Goal: Task Accomplishment & Management: Manage account settings

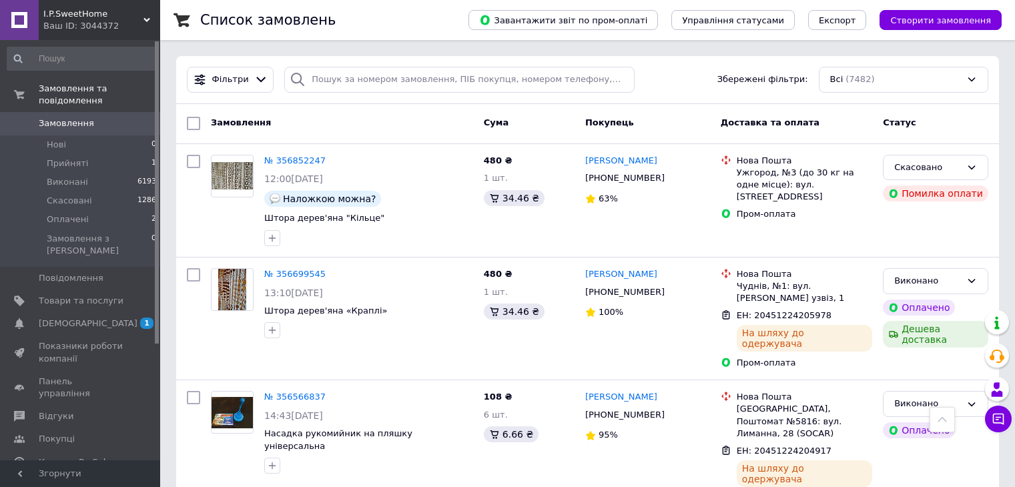
scroll to position [2270, 0]
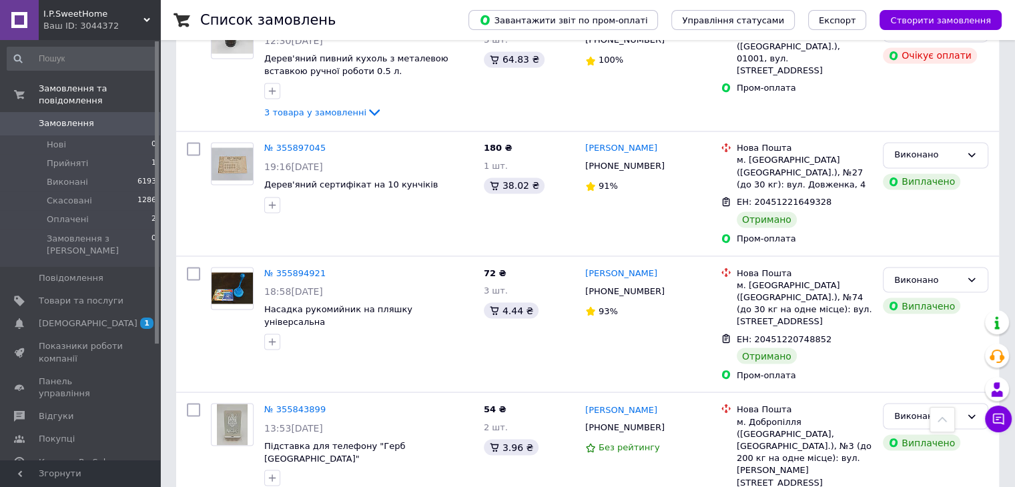
click at [511, 398] on div "54 ₴ 2 шт. 3.96 ₴" at bounding box center [529, 473] width 101 height 150
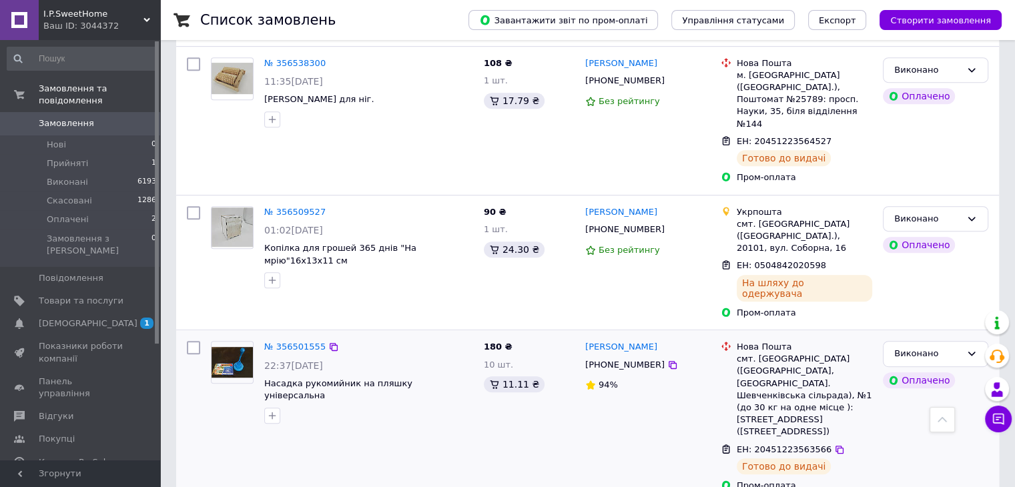
scroll to position [467, 0]
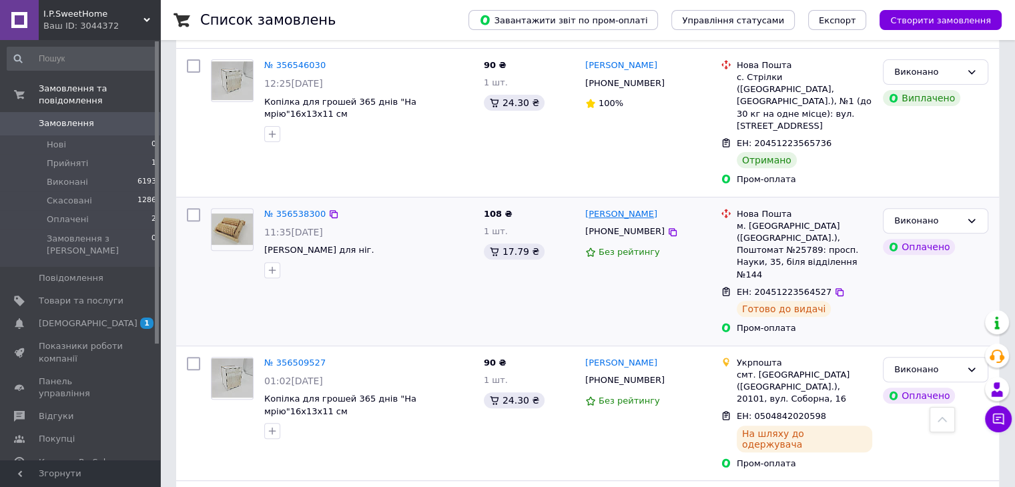
click at [607, 208] on link "[PERSON_NAME]" at bounding box center [621, 214] width 72 height 13
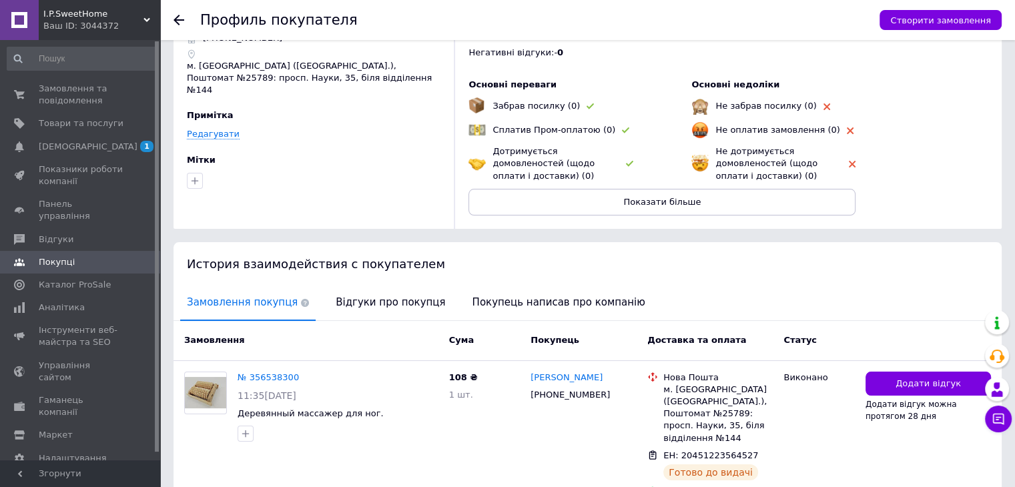
scroll to position [123, 0]
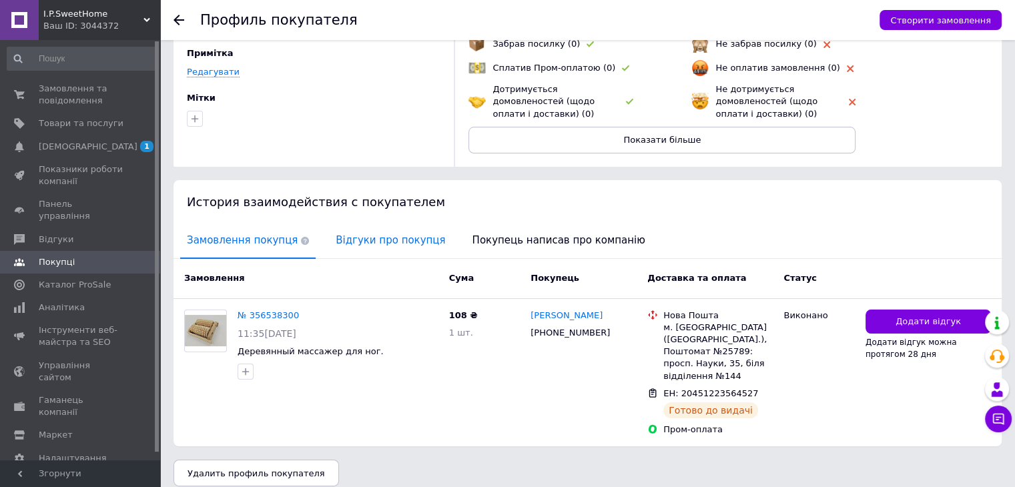
click at [358, 241] on span "Відгуки про покупця" at bounding box center [390, 241] width 123 height 34
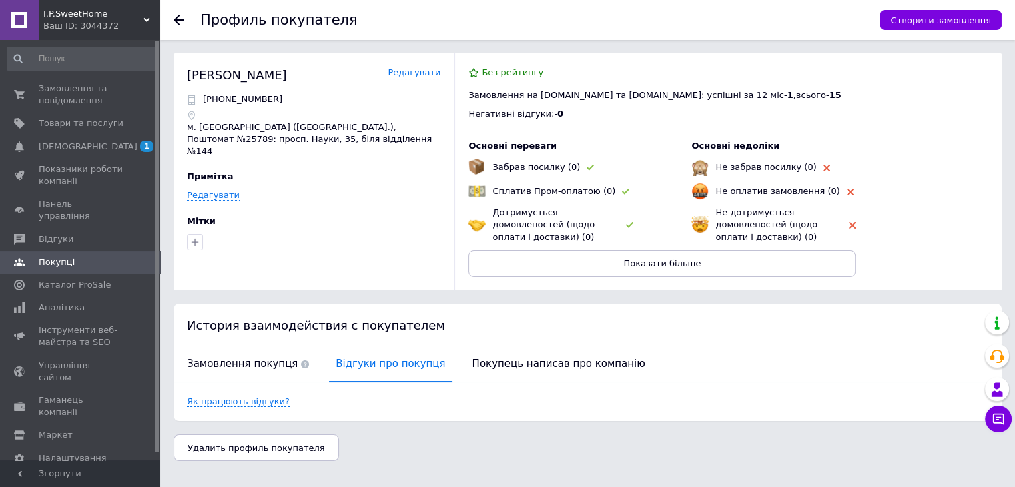
scroll to position [0, 0]
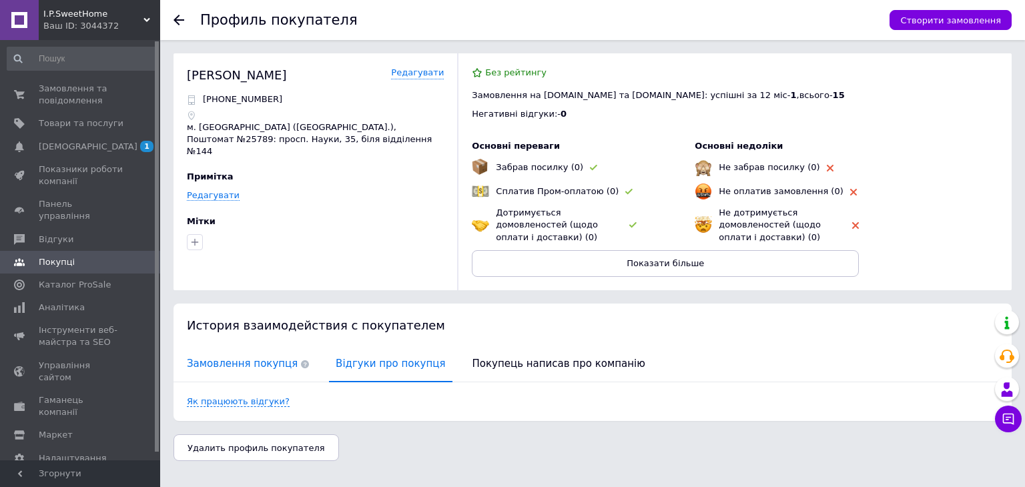
click at [247, 361] on span "Замовлення покупця" at bounding box center [248, 364] width 136 height 34
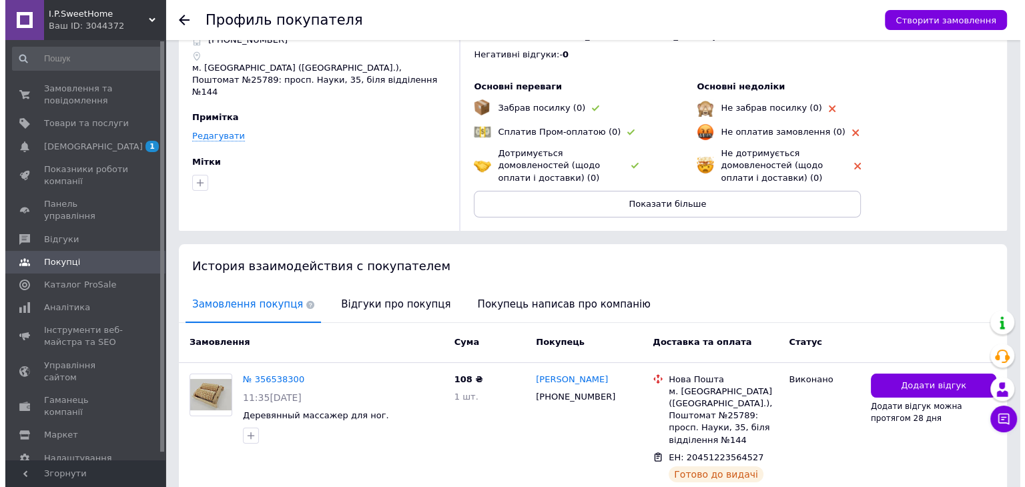
scroll to position [123, 0]
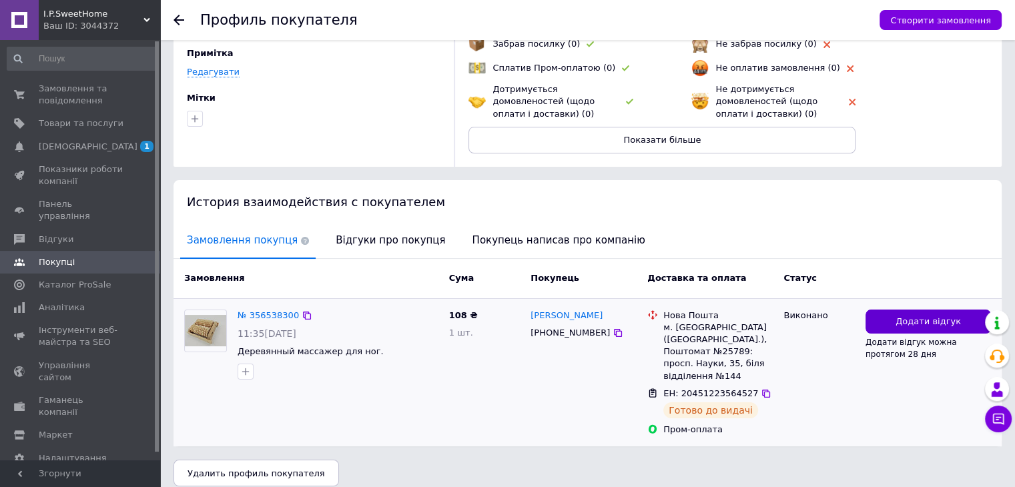
click at [935, 318] on span "Додати відгук" at bounding box center [928, 322] width 65 height 13
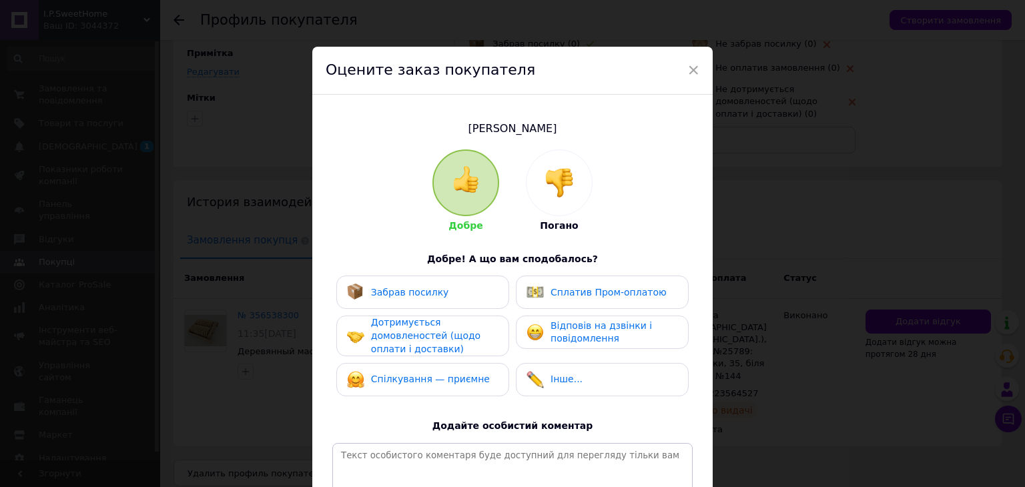
click at [570, 179] on img at bounding box center [559, 182] width 29 height 29
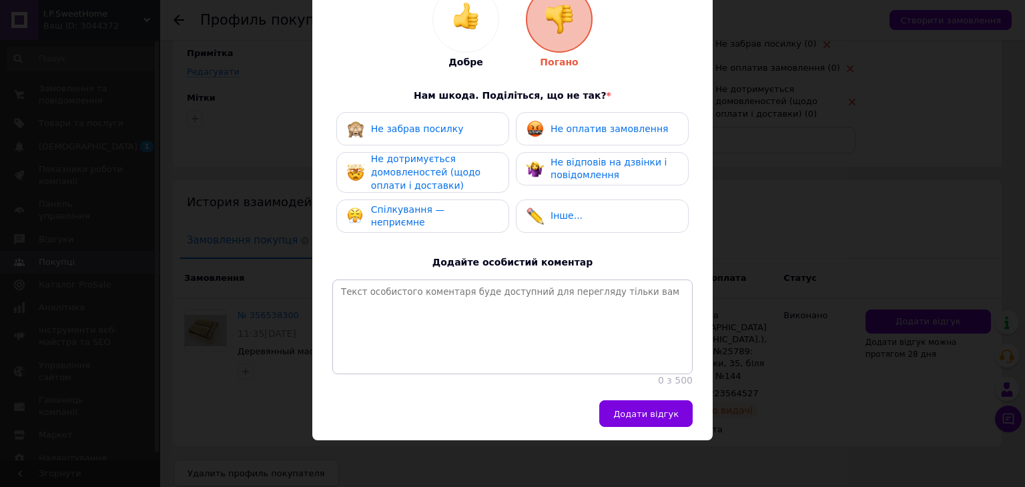
scroll to position [177, 0]
click at [438, 123] on span "Не забрав посилку" at bounding box center [417, 128] width 93 height 11
click at [419, 123] on span "Не забрав посилку" at bounding box center [417, 128] width 93 height 11
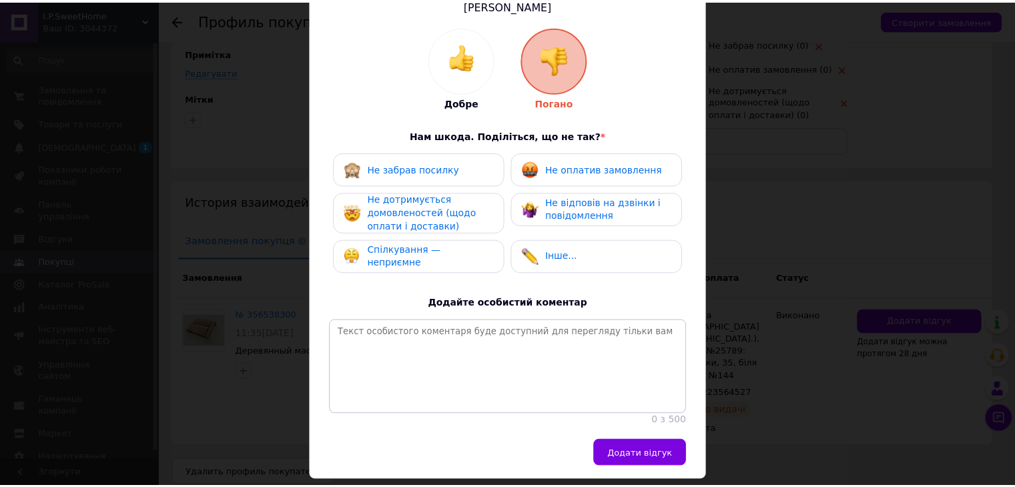
scroll to position [43, 0]
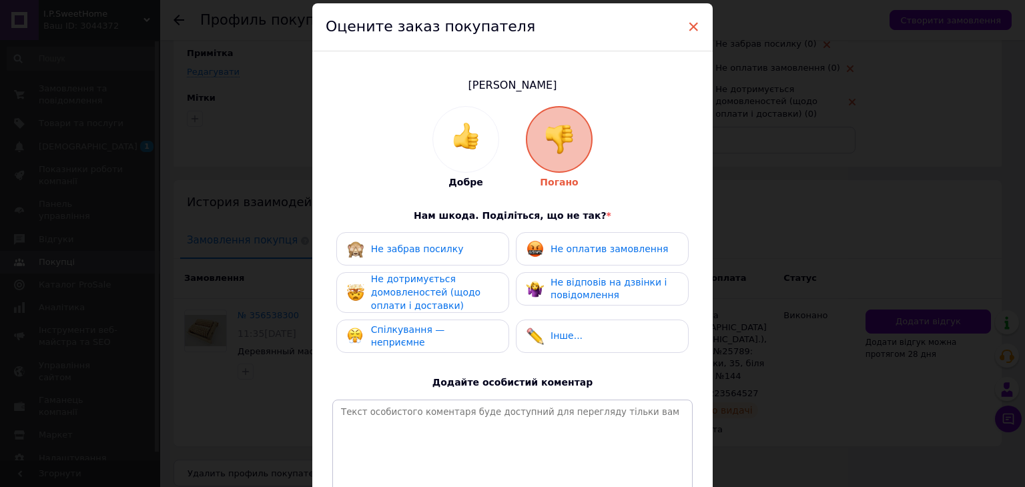
click at [694, 26] on span "×" at bounding box center [694, 26] width 12 height 23
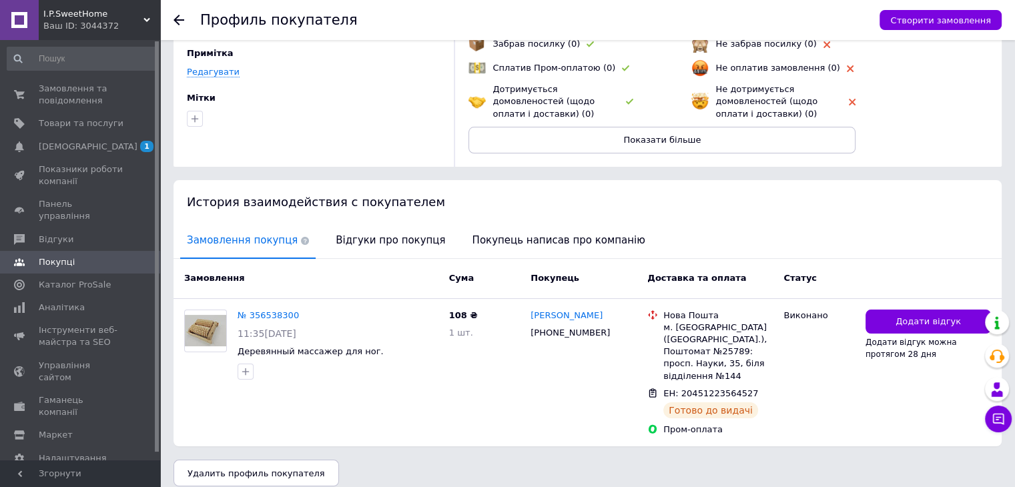
scroll to position [0, 0]
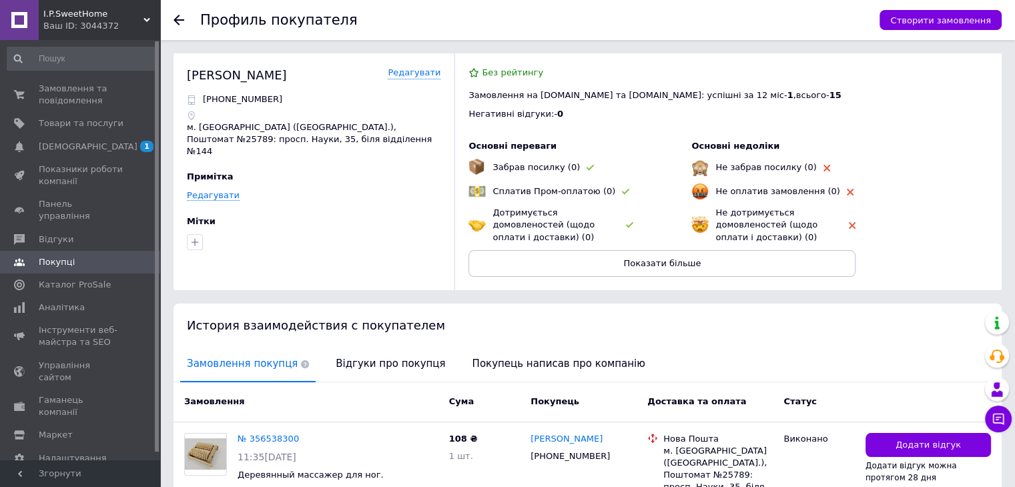
click at [179, 21] on icon at bounding box center [179, 20] width 11 height 11
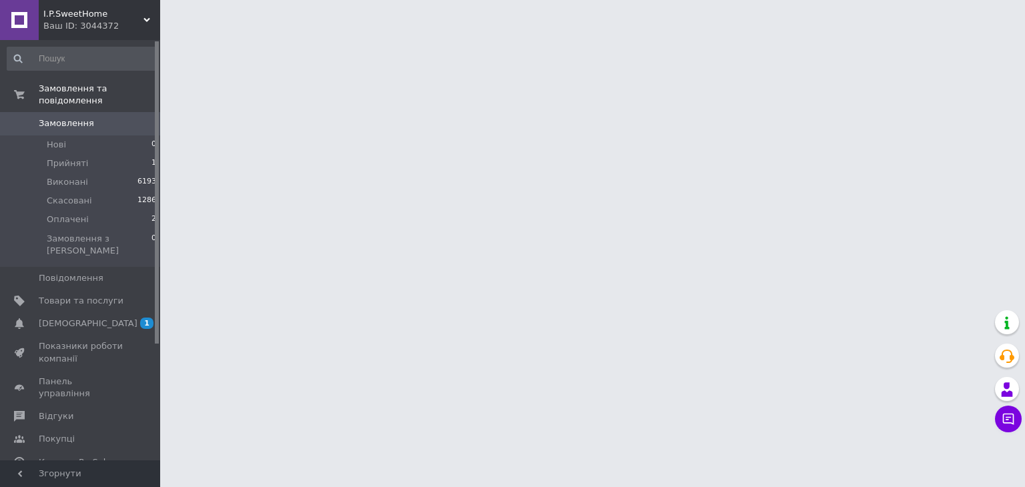
click at [70, 318] on span "[DEMOGRAPHIC_DATA]" at bounding box center [88, 324] width 99 height 12
click at [68, 295] on span "Товари та послуги" at bounding box center [81, 301] width 85 height 12
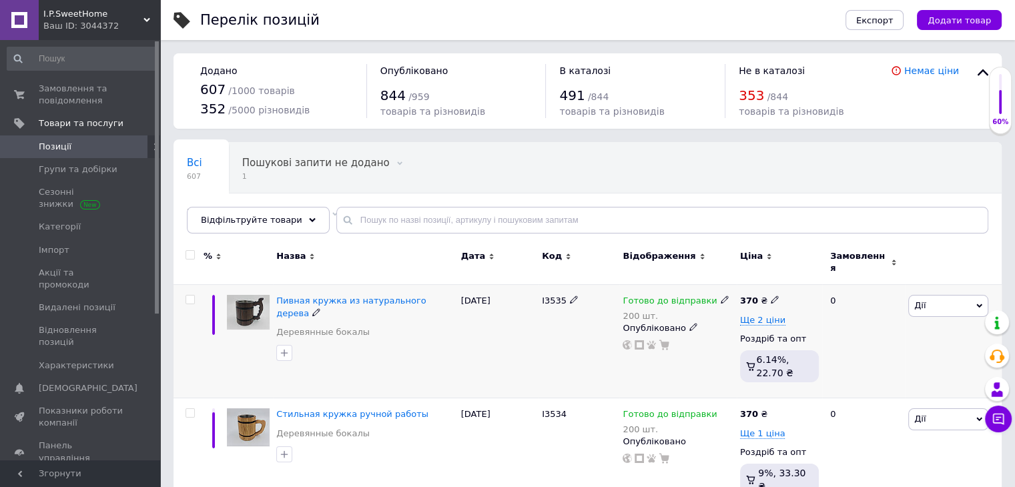
scroll to position [134, 0]
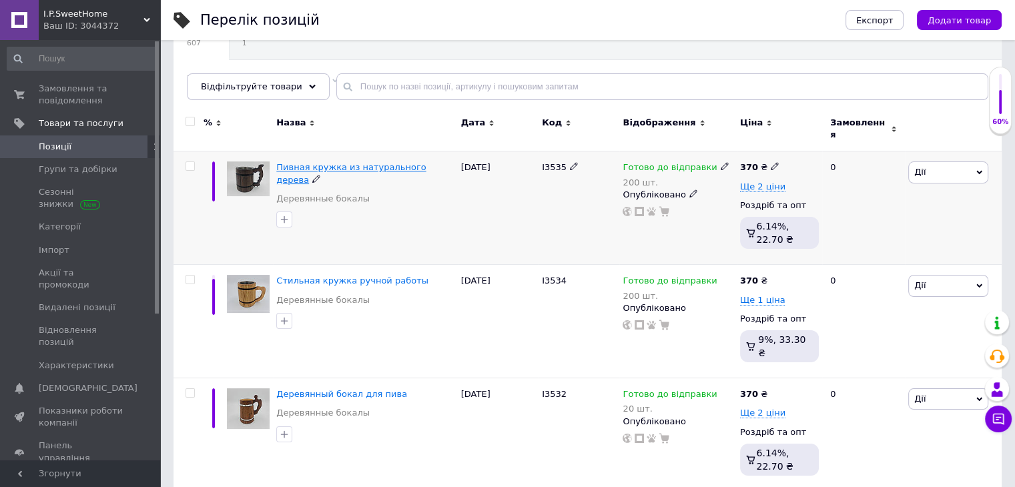
click at [326, 162] on span "Пивная кружка из натурального дерева" at bounding box center [351, 173] width 150 height 22
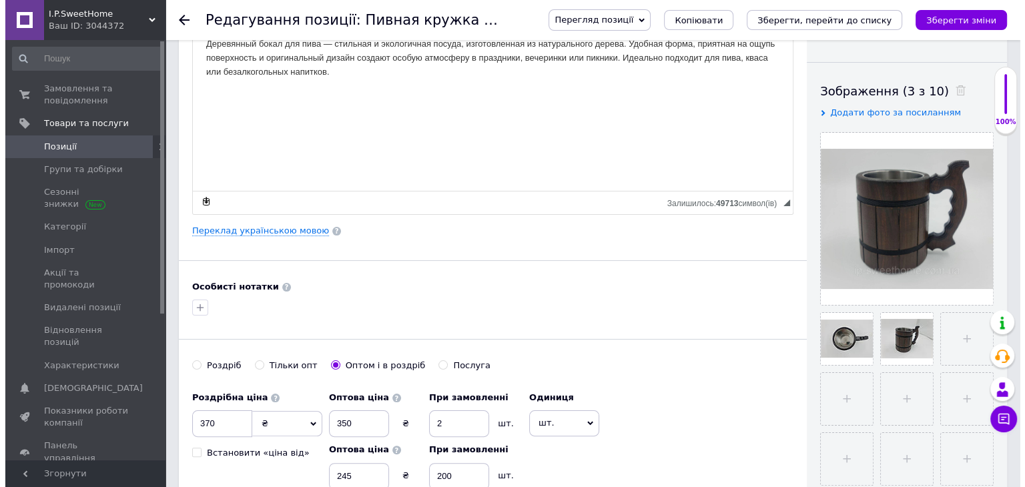
scroll to position [200, 0]
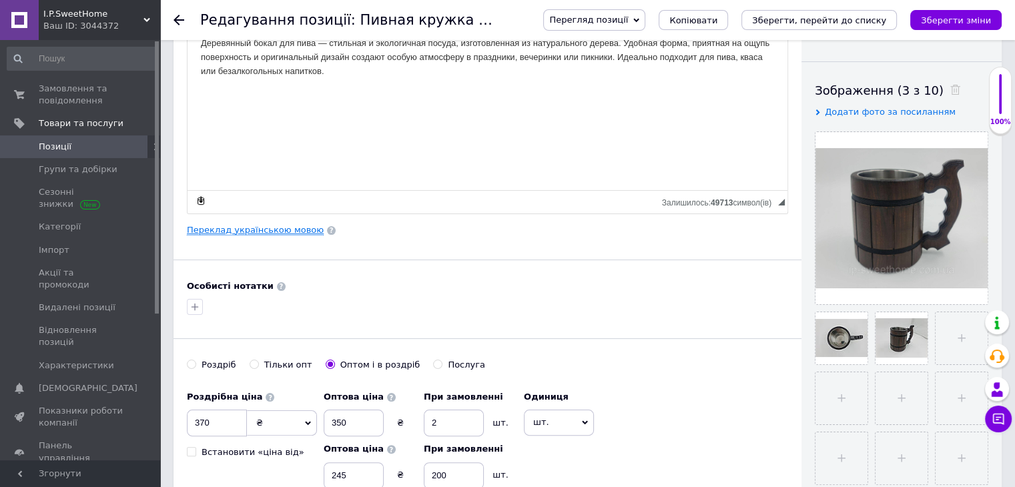
click at [271, 230] on link "Переклад українською мовою" at bounding box center [255, 230] width 137 height 11
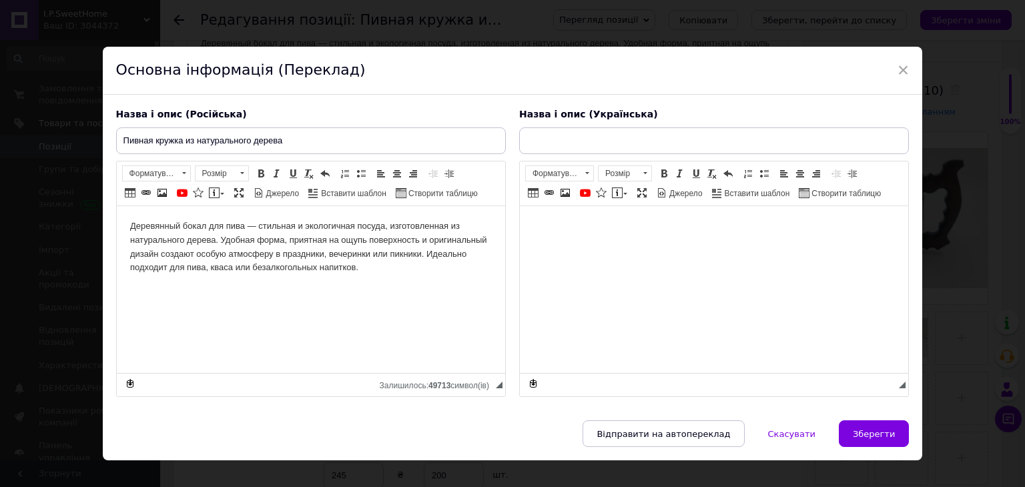
scroll to position [0, 0]
type input "Пивний кухоль з натурального дерева"
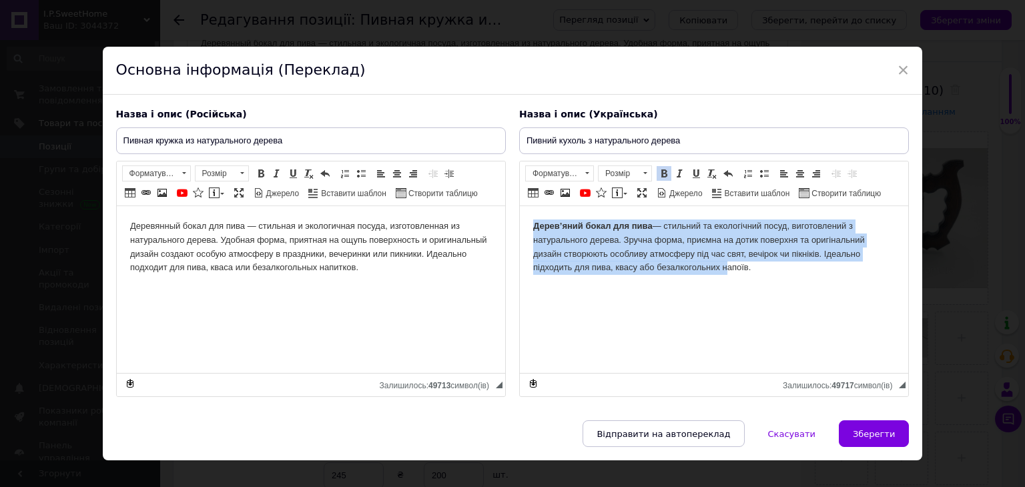
drag, startPoint x: 525, startPoint y: 227, endPoint x: 723, endPoint y: 288, distance: 207.3
click at [723, 288] on html "Дерев’яний бокал для пива — стильний та екологічний посуд, виготовлений з натур…" at bounding box center [713, 247] width 388 height 82
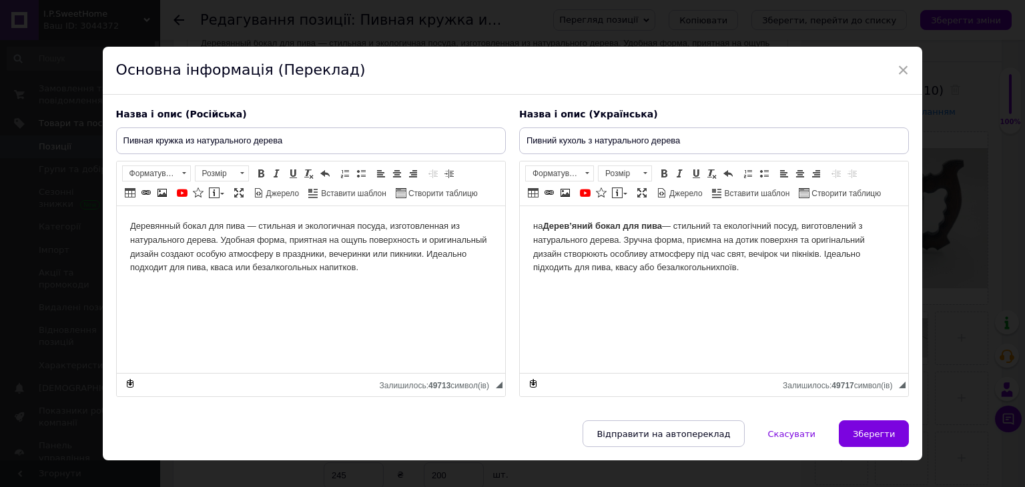
click at [750, 284] on html "на Дерев’яний бокал для пива — стильний та екологічний посуд, виготовлений з на…" at bounding box center [713, 247] width 388 height 82
click at [802, 437] on span "Скасувати" at bounding box center [791, 434] width 47 height 10
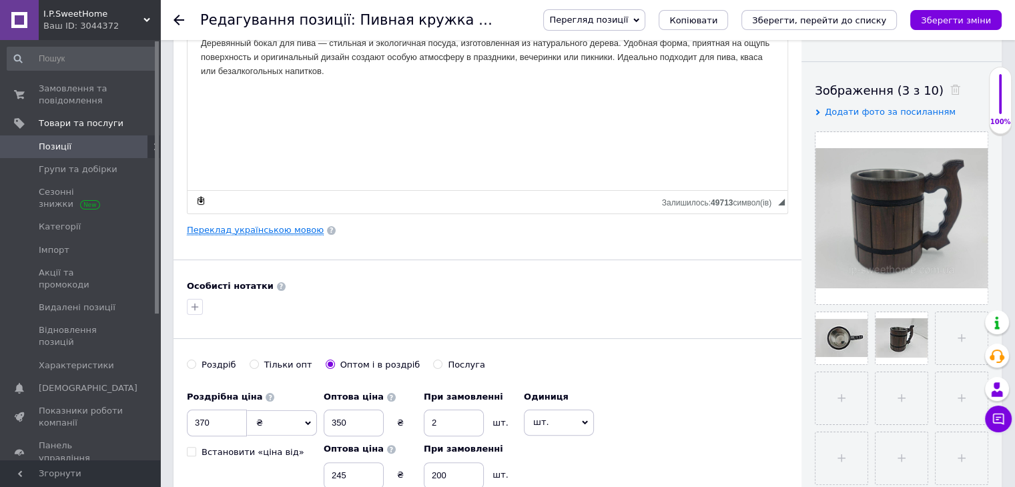
click at [255, 232] on link "Переклад українською мовою" at bounding box center [255, 230] width 137 height 11
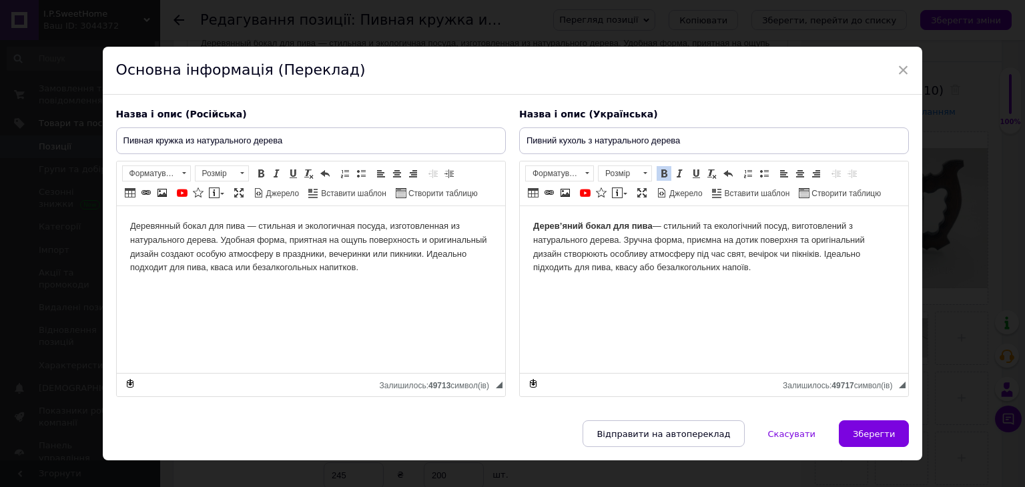
drag, startPoint x: 531, startPoint y: 225, endPoint x: 771, endPoint y: 269, distance: 244.3
click at [771, 271] on html "Дерев’яний бокал для пива — стильний та екологічний посуд, виготовлений з натур…" at bounding box center [713, 247] width 388 height 82
click at [746, 264] on span "Копіювати" at bounding box center [745, 268] width 51 height 16
copy body "Дерев’яний бокал для пива — стильний та екологічний посуд, виготовлений з натур…"
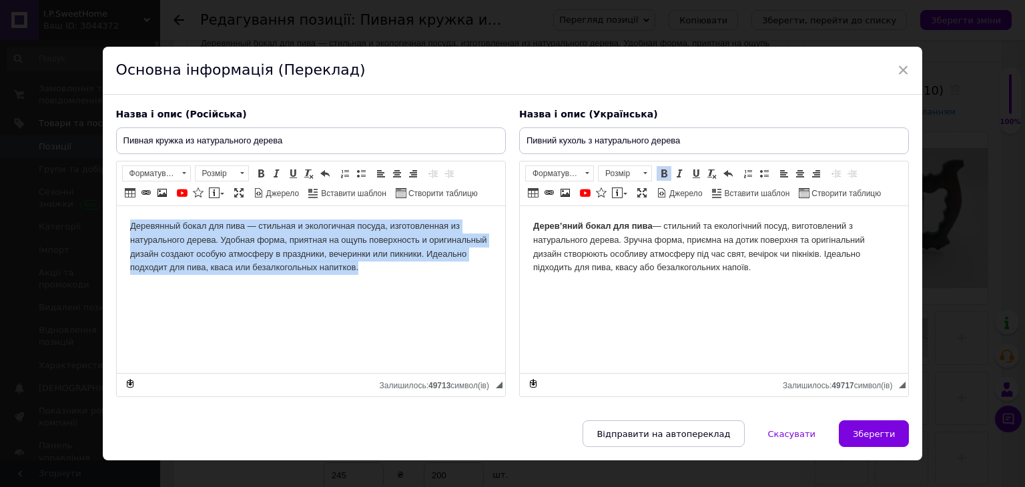
drag, startPoint x: 123, startPoint y: 225, endPoint x: 361, endPoint y: 268, distance: 242.1
click at [361, 268] on html "Деревянный бокал для пива — стильная и экологичная посуда, изготовленная из нат…" at bounding box center [310, 247] width 388 height 82
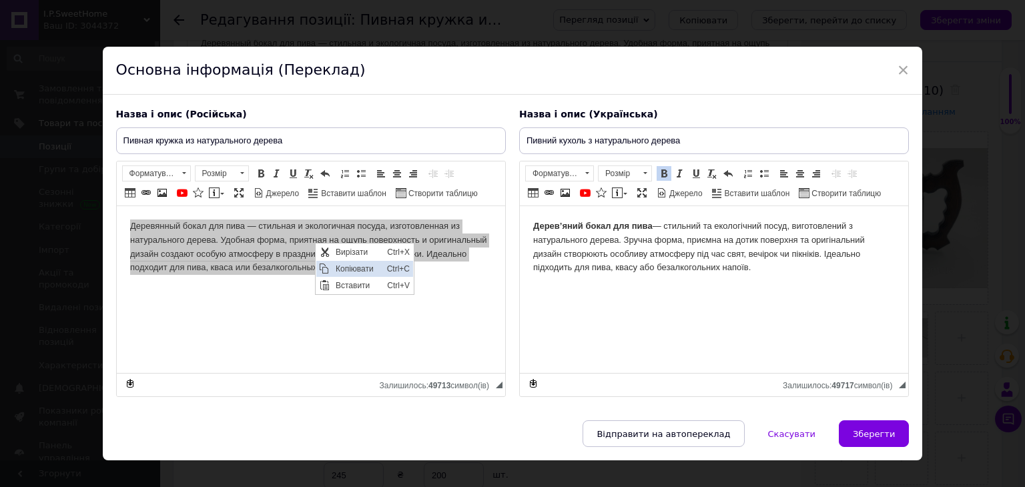
click at [351, 264] on span "Копіювати" at bounding box center [357, 268] width 51 height 16
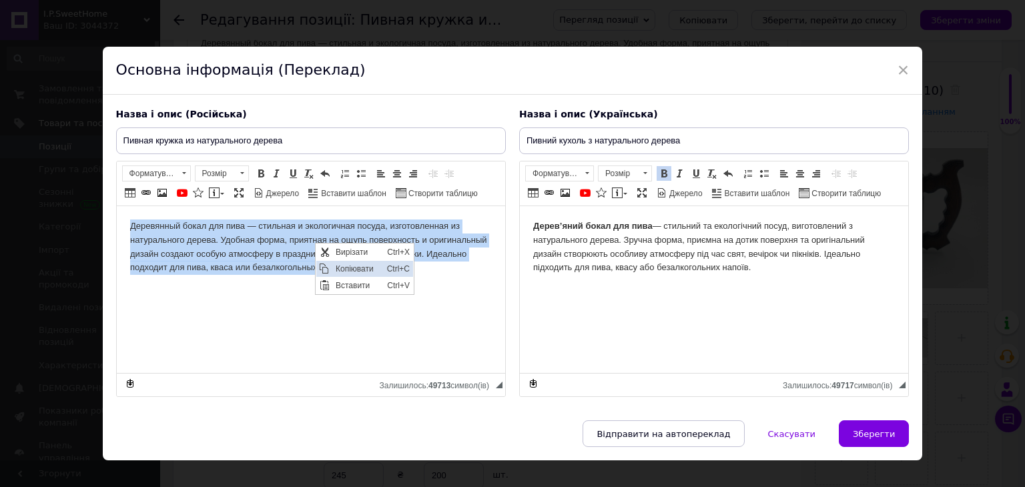
copy body "Деревянный бокал для пива — стильная и экологичная посуда, изготовленная из нат…"
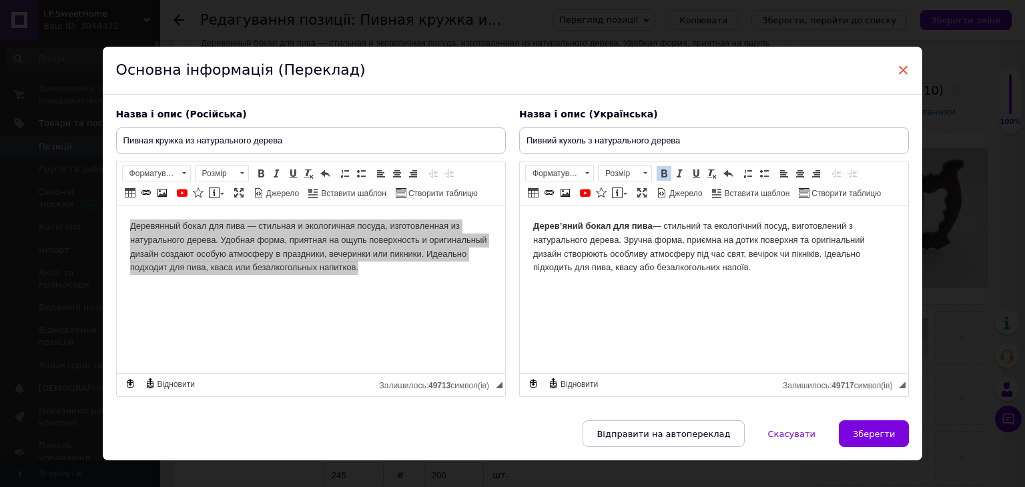
click at [902, 67] on span "×" at bounding box center [904, 70] width 12 height 23
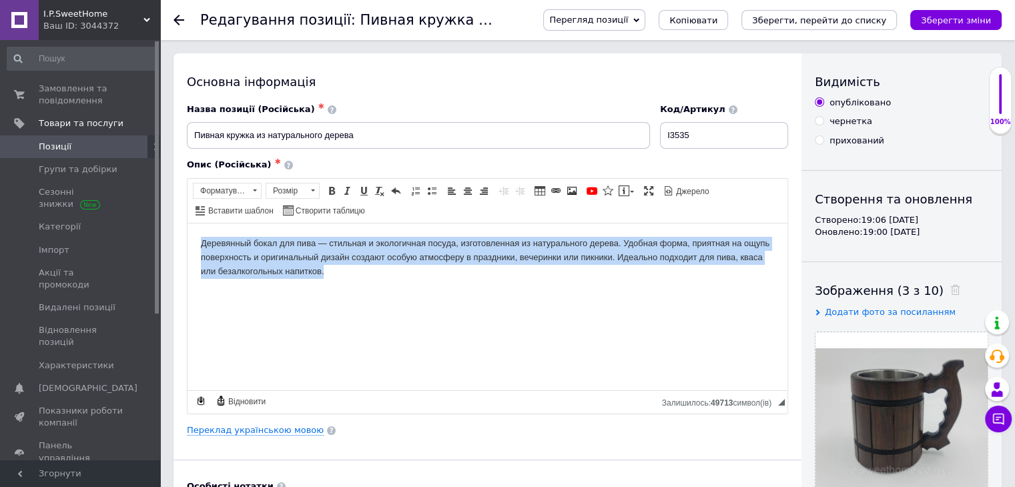
drag, startPoint x: 200, startPoint y: 239, endPoint x: 365, endPoint y: 272, distance: 168.9
click at [365, 272] on html "Деревянный бокал для пива — стильная и экологичная посуда, изготовленная из нат…" at bounding box center [488, 257] width 600 height 68
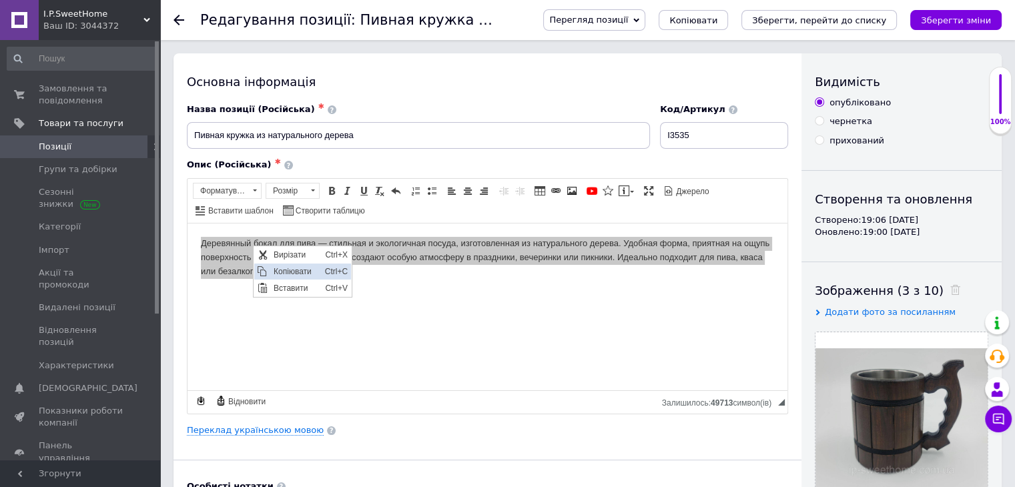
drag, startPoint x: 295, startPoint y: 272, endPoint x: 361, endPoint y: 294, distance: 69.7
click at [295, 272] on span "Копіювати" at bounding box center [295, 272] width 51 height 16
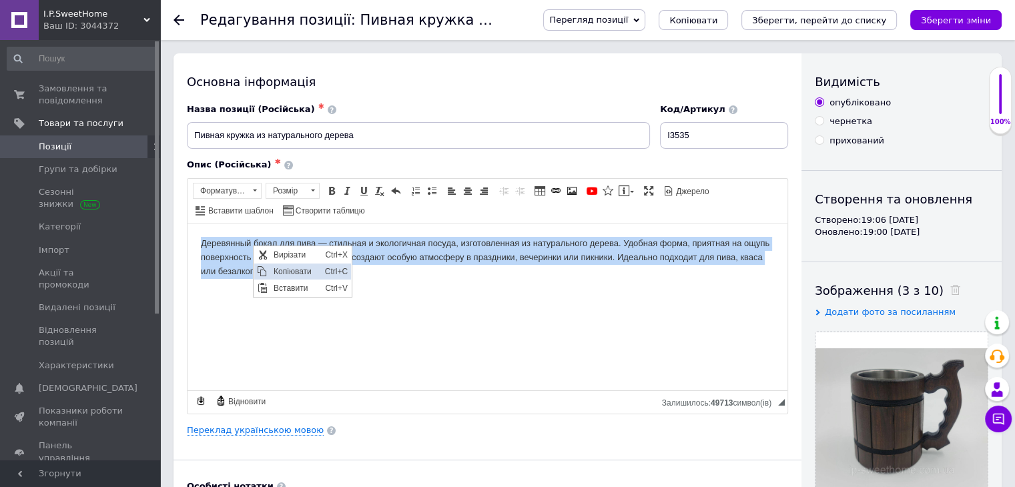
copy body "Деревянный бокал для пива — стильная и экологичная посуда, изготовленная из нат…"
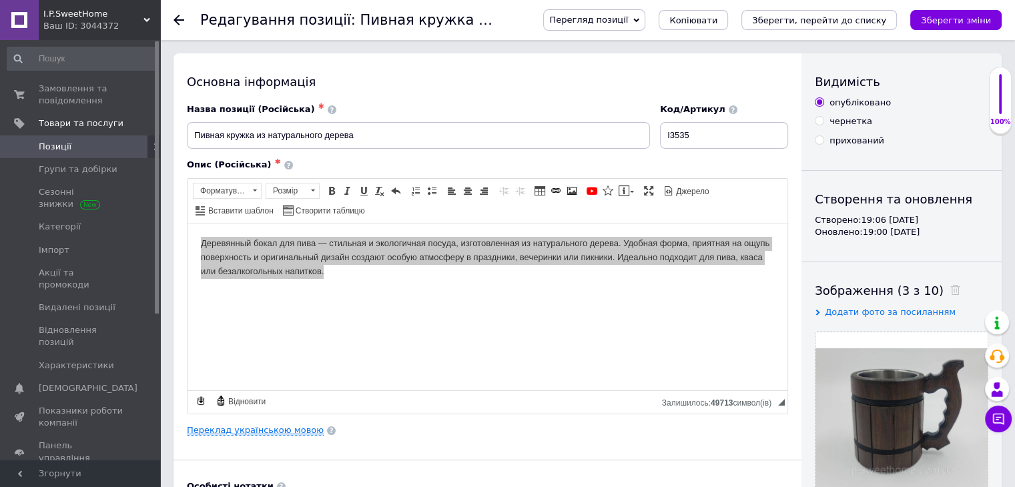
click at [273, 427] on link "Переклад українською мовою" at bounding box center [255, 430] width 137 height 11
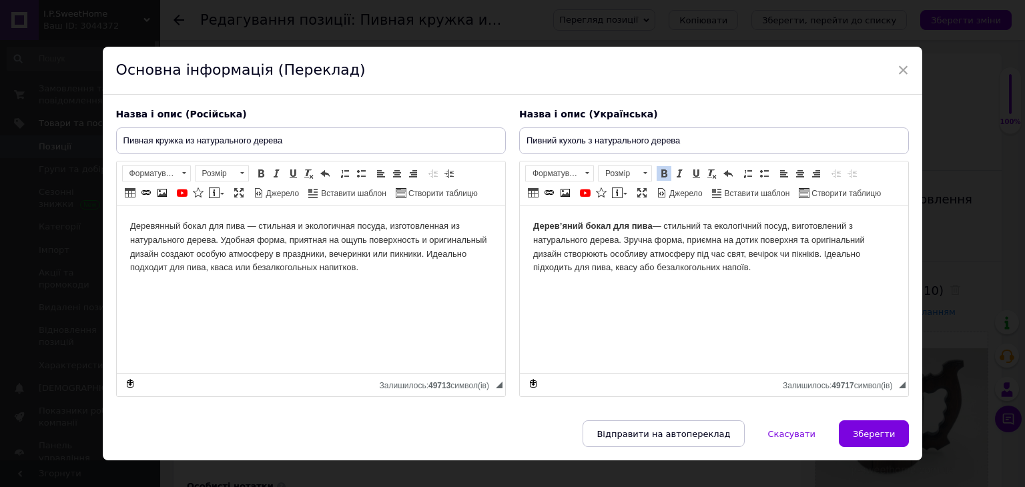
drag, startPoint x: 527, startPoint y: 224, endPoint x: 758, endPoint y: 275, distance: 235.8
click at [758, 275] on html "Дерев’яний бокал для пива — стильний та екологічний посуд, виготовлений з натур…" at bounding box center [713, 247] width 388 height 82
click at [753, 277] on span "Копіювати" at bounding box center [761, 278] width 51 height 16
copy body "Дерев’яний бокал для пива — стильний та екологічний посуд, виготовлений з натур…"
click at [630, 250] on span "Копіювати" at bounding box center [637, 256] width 51 height 16
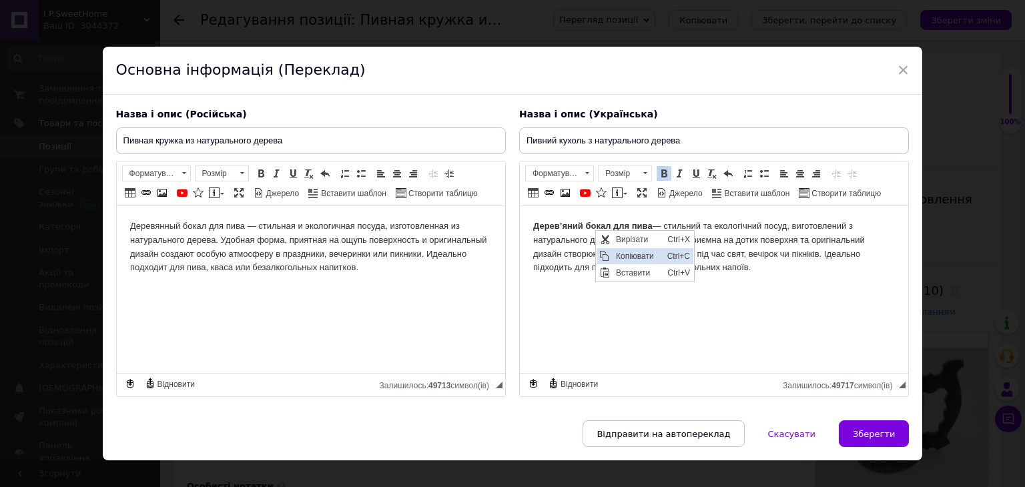
copy body "Дерев’яний бокал для пива — стильний та екологічний посуд, виготовлений з натур…"
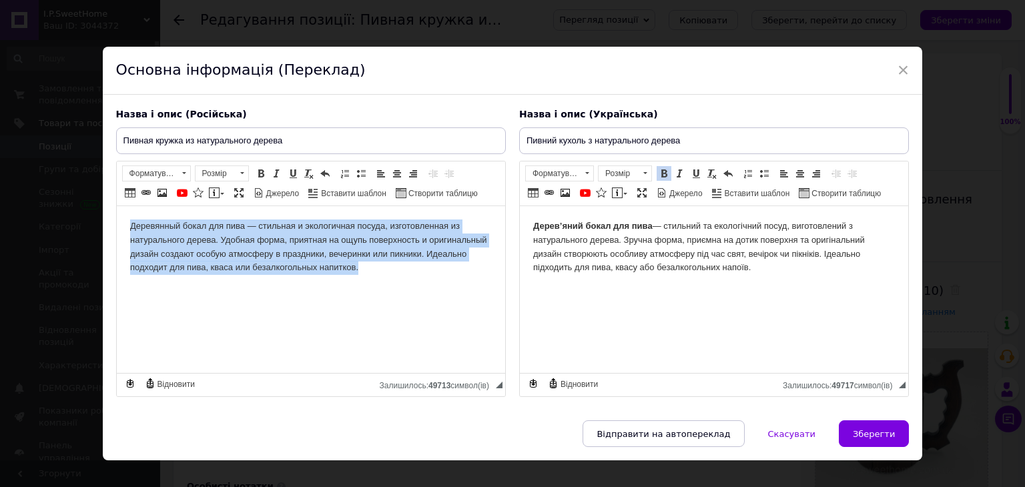
drag, startPoint x: 126, startPoint y: 225, endPoint x: 368, endPoint y: 267, distance: 245.9
click at [368, 267] on html "Деревянный бокал для пива — стильная и экологичная посуда, изготовленная из нат…" at bounding box center [310, 247] width 388 height 82
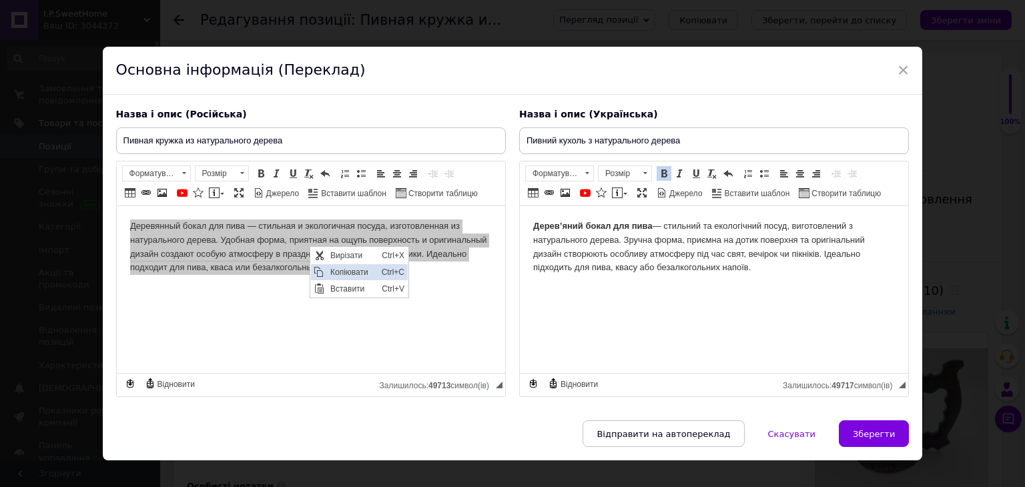
click at [354, 271] on span "Копіювати" at bounding box center [351, 272] width 51 height 16
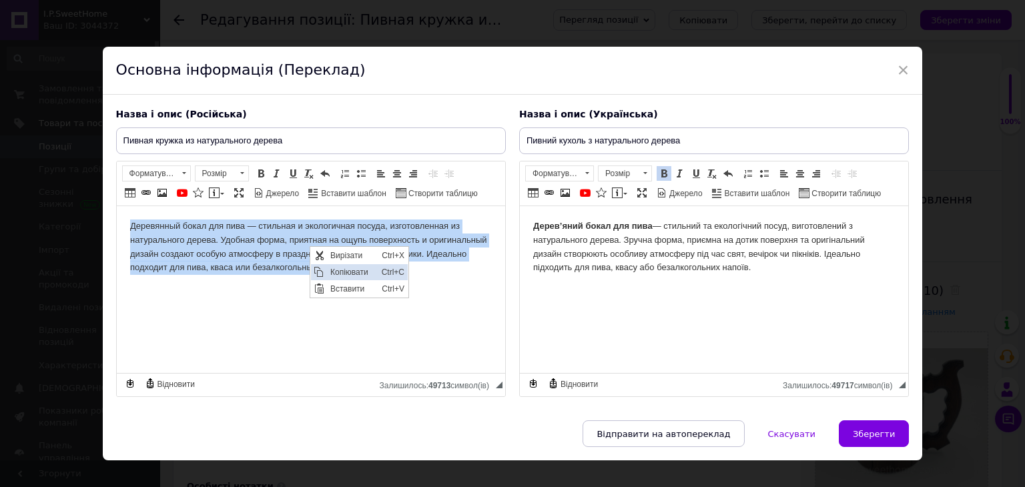
copy body "Деревянный бокал для пива — стильная и экологичная посуда, изготовленная из нат…"
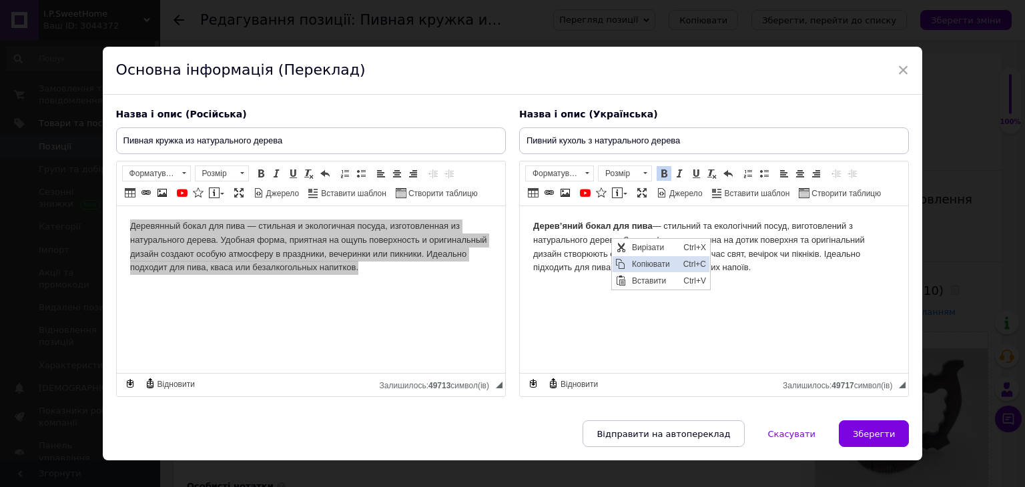
click at [642, 265] on span "Копіювати" at bounding box center [653, 264] width 51 height 16
copy body "Деревянный бокал для пива — стильная и экологичная посуда, изготовленная из нат…"
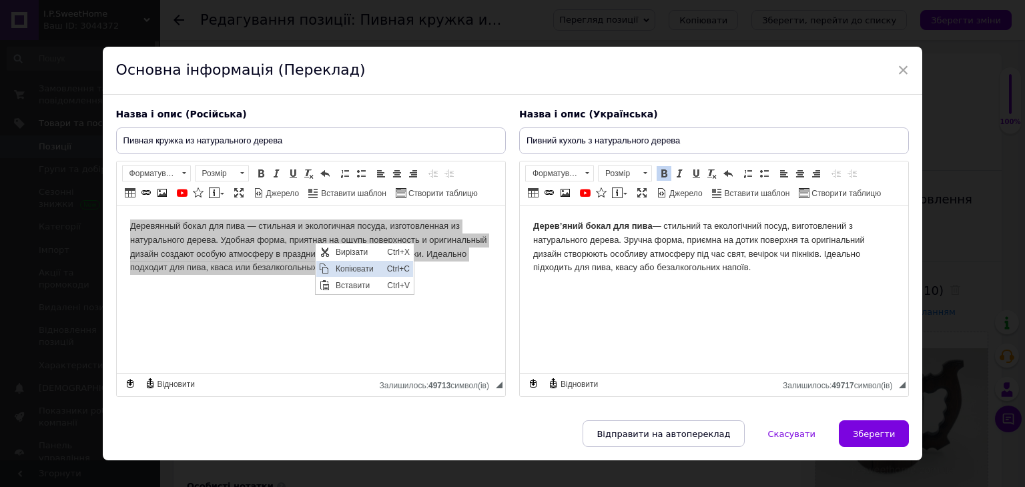
drag, startPoint x: 340, startPoint y: 271, endPoint x: 555, endPoint y: 326, distance: 221.2
click at [340, 271] on span "Копіювати" at bounding box center [357, 268] width 51 height 16
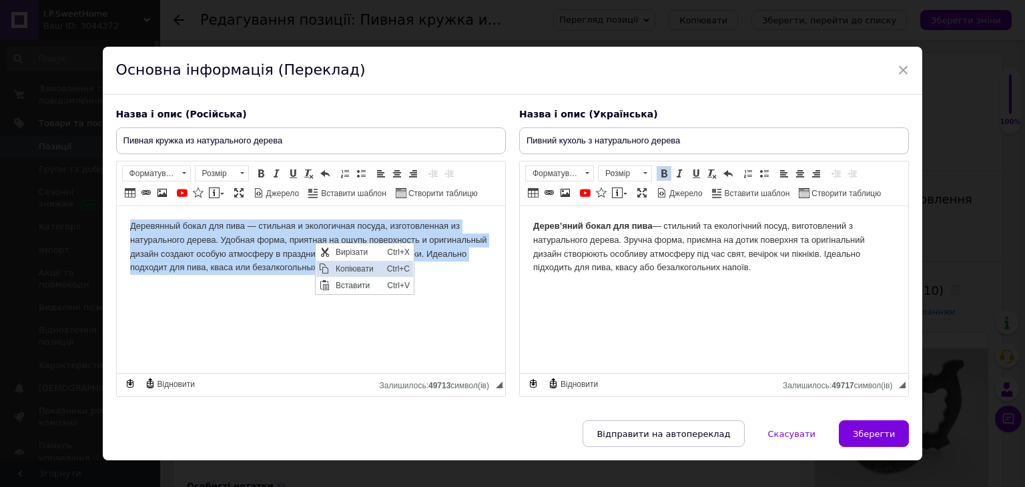
copy body "Деревянный бокал для пива — стильная и экологичная посуда, изготовленная из нат…"
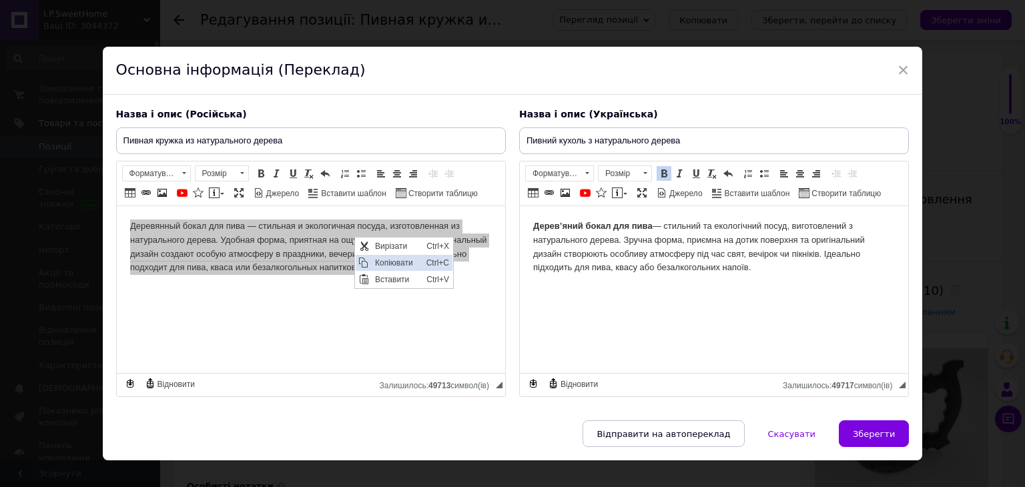
click at [379, 264] on span "Копіювати" at bounding box center [396, 262] width 51 height 16
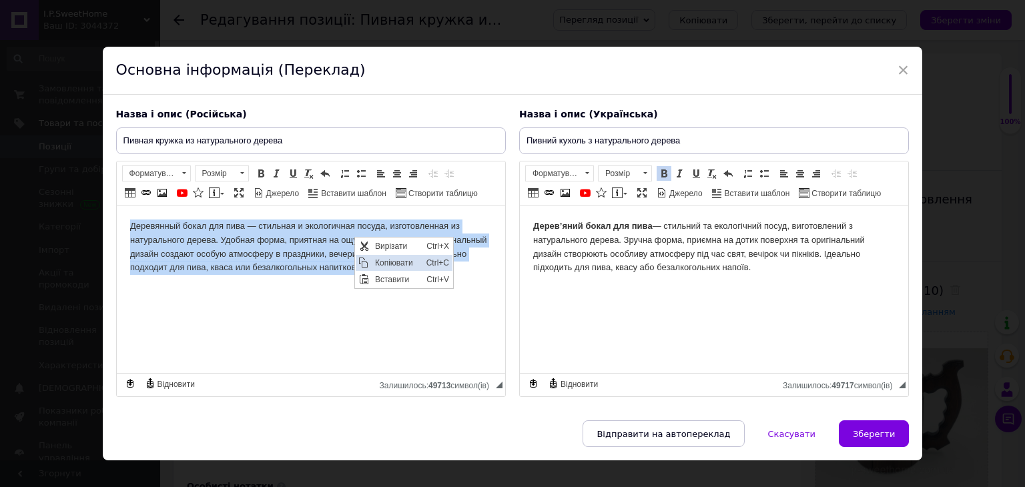
copy body "Деревянный бокал для пива — стильная и экологичная посуда, изготовленная из нат…"
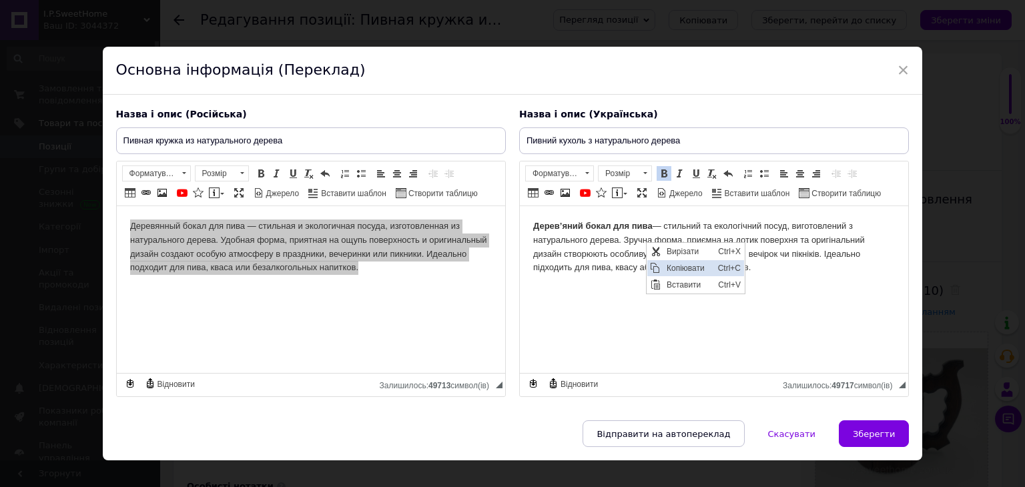
click at [680, 264] on span "Копіювати" at bounding box center [688, 268] width 51 height 16
copy body "Деревянный бокал для пива — стильная и экологичная посуда, изготовленная из нат…"
click at [724, 265] on span "Копіювати" at bounding box center [739, 264] width 51 height 16
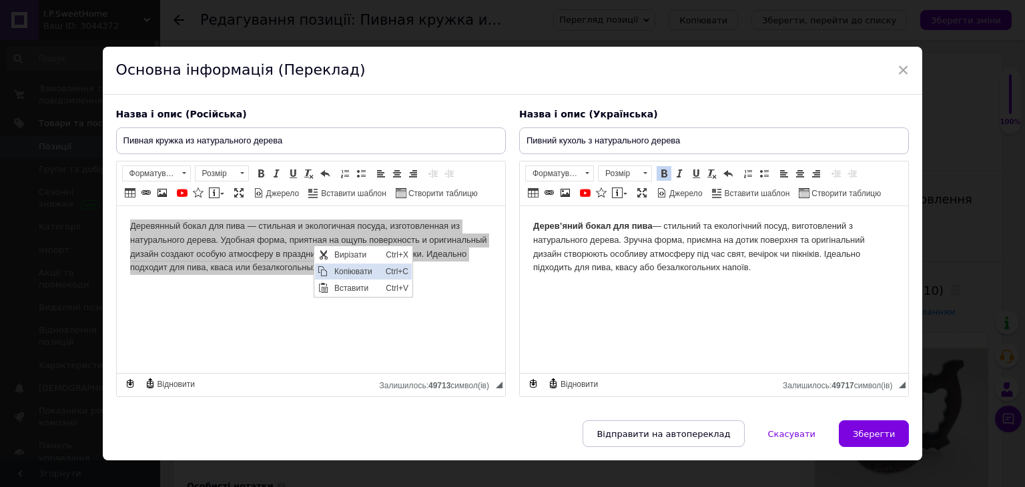
click at [344, 273] on span "Копіювати" at bounding box center [355, 271] width 51 height 16
